Goal: Information Seeking & Learning: Learn about a topic

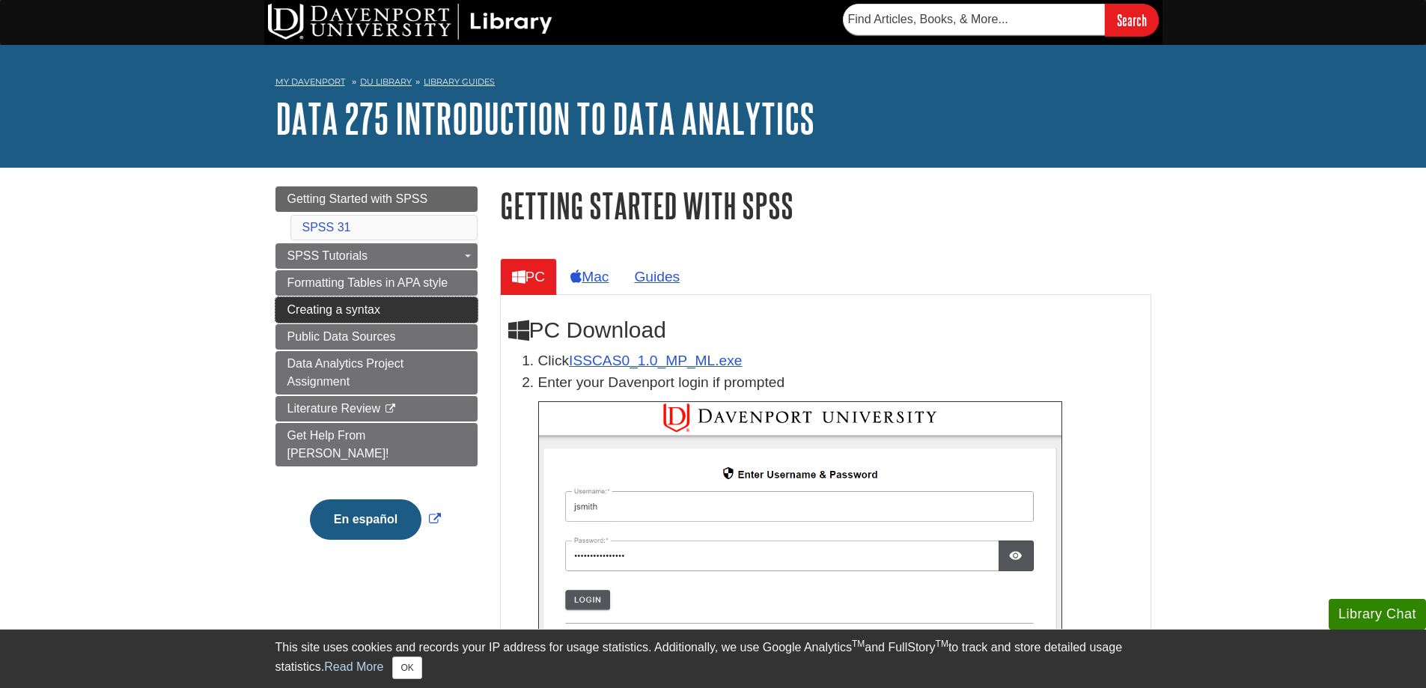
click at [315, 304] on span "Creating a syntax" at bounding box center [335, 309] width 94 height 13
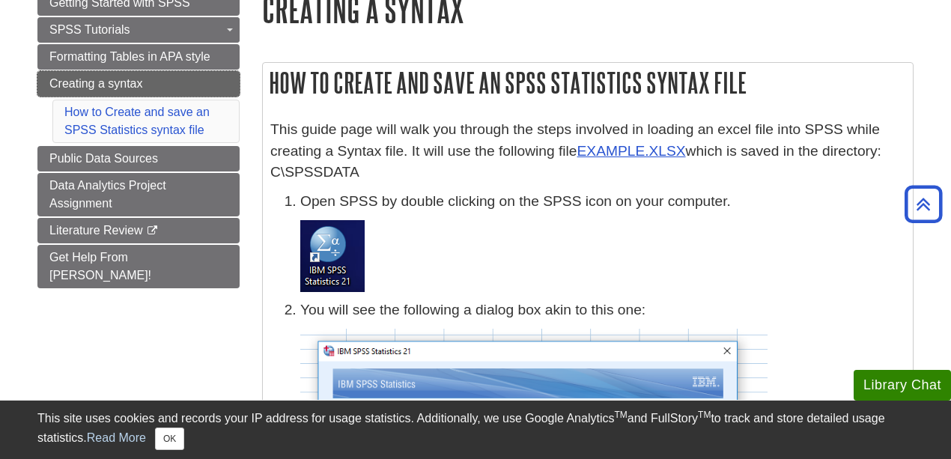
scroll to position [150, 0]
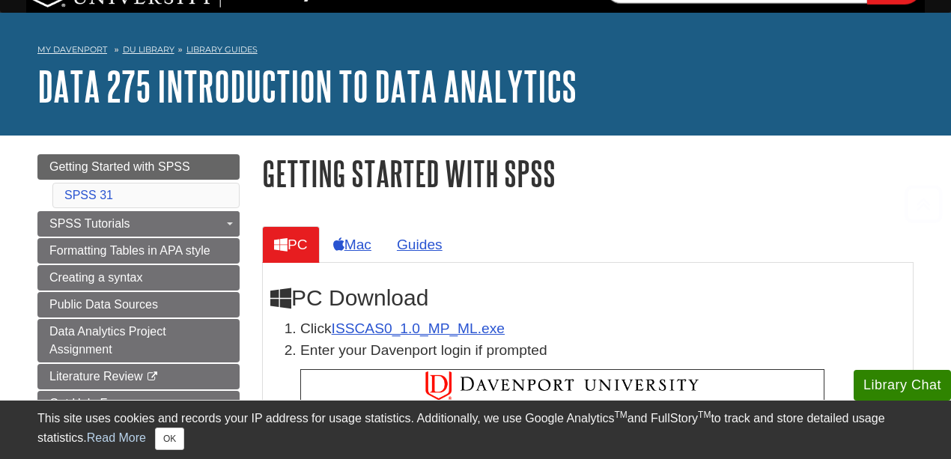
scroll to position [49, 0]
